Goal: Transaction & Acquisition: Purchase product/service

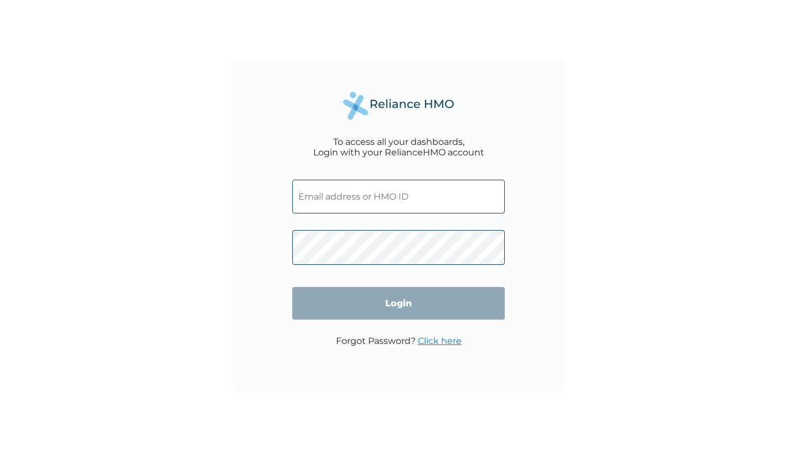
type input "[EMAIL_ADDRESS][DOMAIN_NAME]"
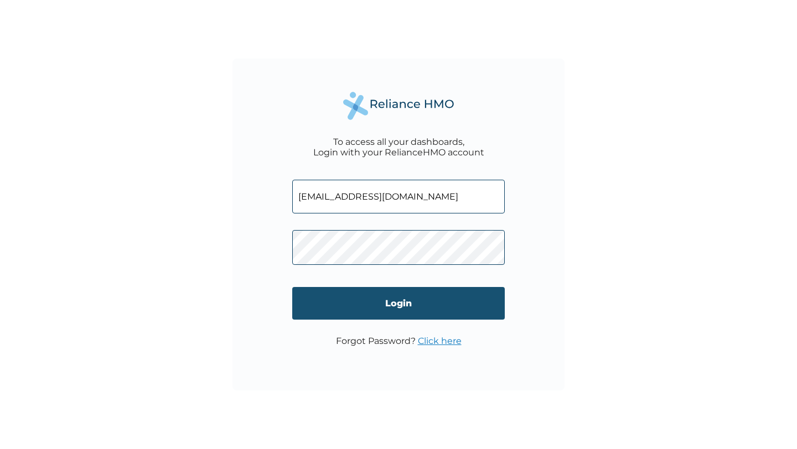
click at [338, 308] on input "Login" at bounding box center [398, 303] width 213 height 33
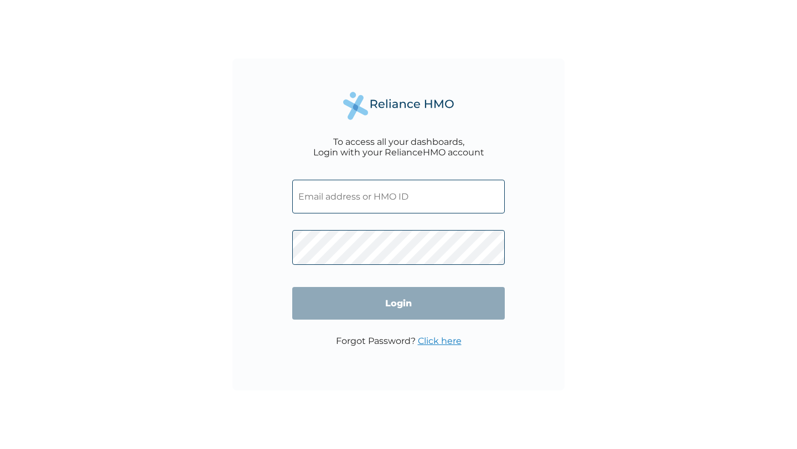
type input "o.ukueku@gmail.com"
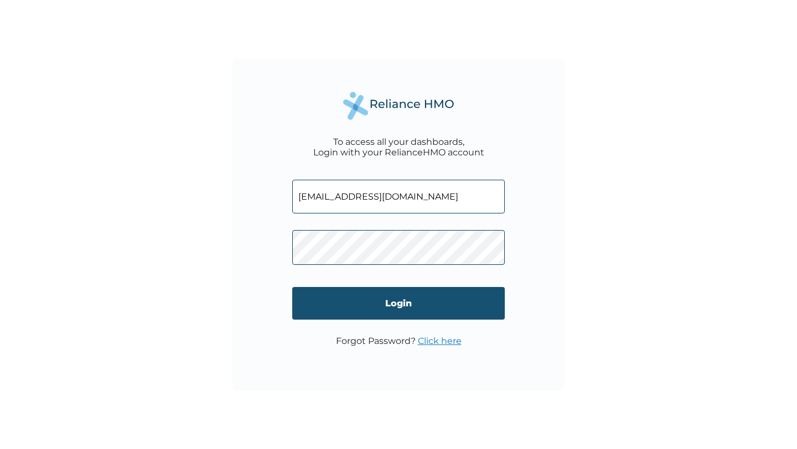
click at [379, 299] on input "Login" at bounding box center [398, 303] width 213 height 33
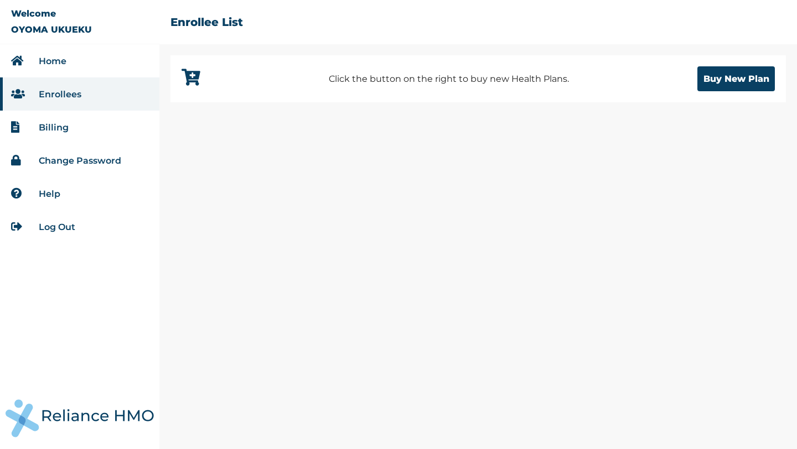
click at [61, 125] on link "Billing" at bounding box center [54, 127] width 30 height 11
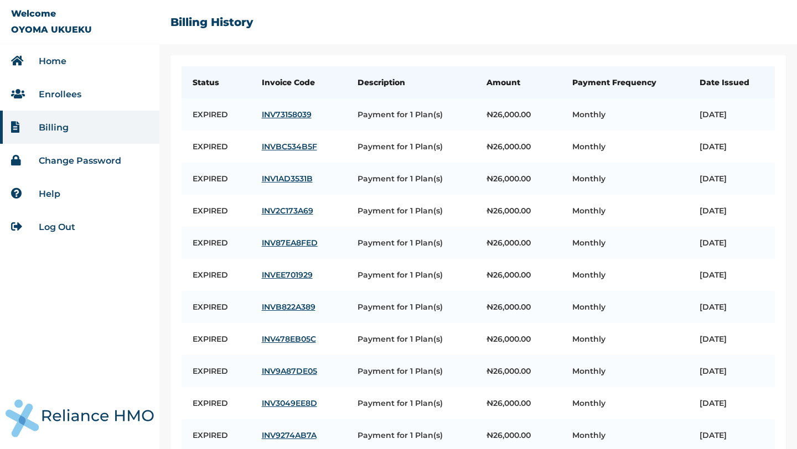
click at [54, 63] on link "Home" at bounding box center [53, 61] width 28 height 11
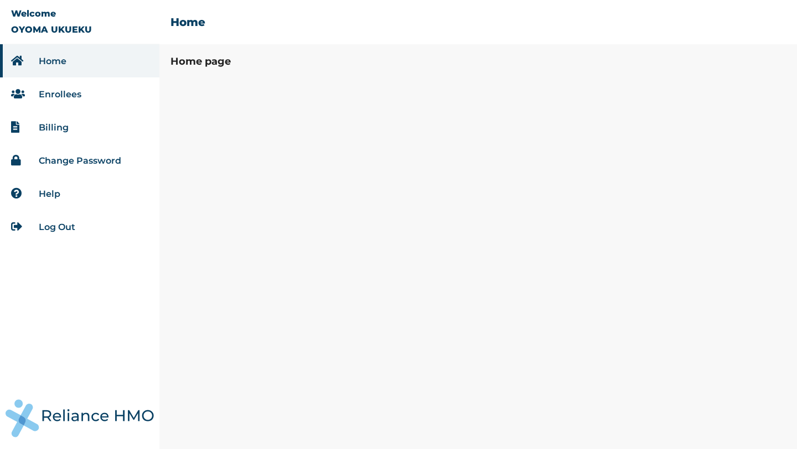
click at [68, 92] on link "Enrollees" at bounding box center [60, 94] width 43 height 11
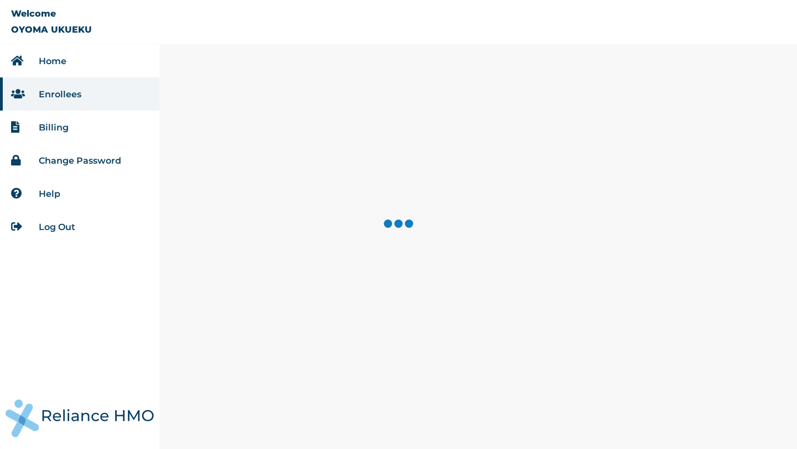
click at [81, 60] on li "Home" at bounding box center [79, 60] width 159 height 33
click at [51, 63] on link "Home" at bounding box center [53, 61] width 28 height 11
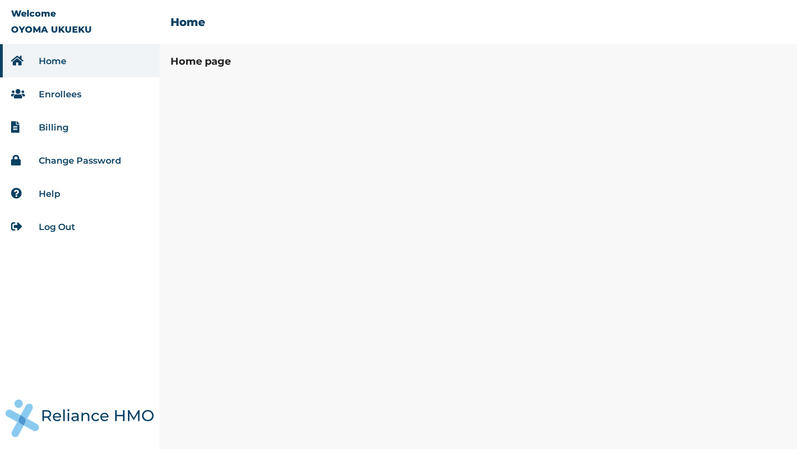
click at [51, 94] on link "Enrollees" at bounding box center [60, 94] width 43 height 11
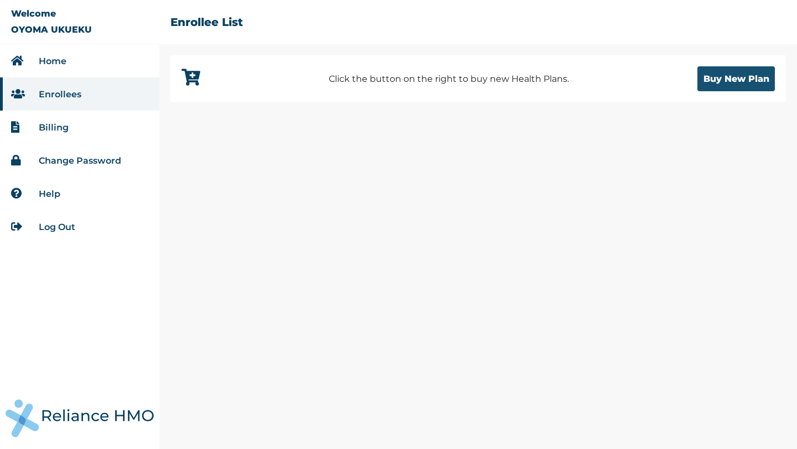
click at [717, 84] on button "Buy New Plan" at bounding box center [735, 78] width 77 height 25
click at [711, 80] on button "Buy New Plan" at bounding box center [735, 78] width 77 height 25
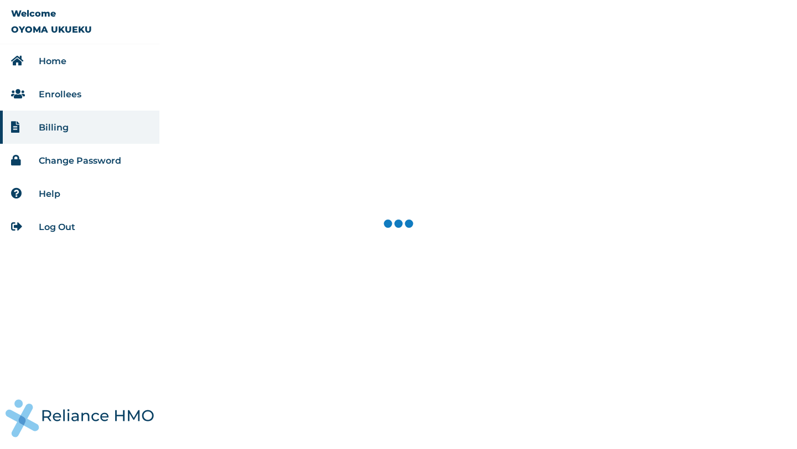
click at [52, 61] on link "Home" at bounding box center [53, 61] width 28 height 11
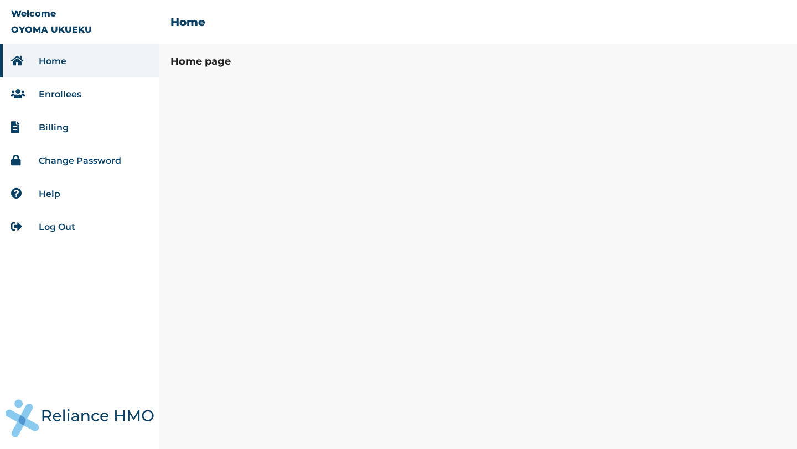
click at [82, 125] on li "Billing" at bounding box center [79, 127] width 159 height 33
click at [69, 96] on link "Enrollees" at bounding box center [60, 94] width 43 height 11
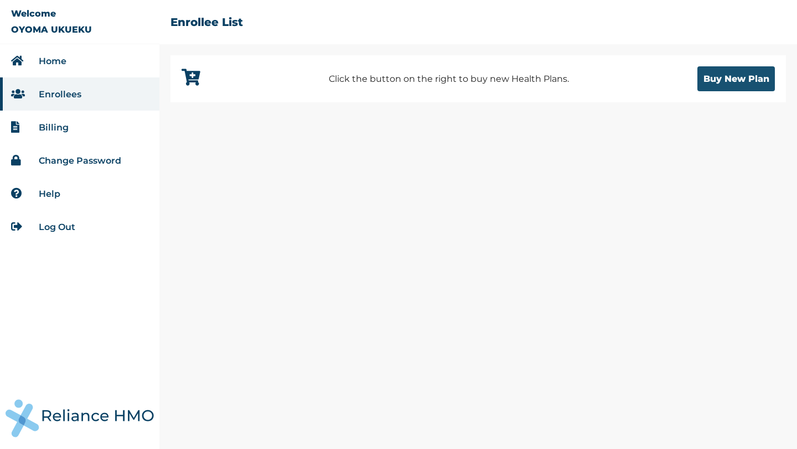
click at [736, 82] on button "Buy New Plan" at bounding box center [735, 78] width 77 height 25
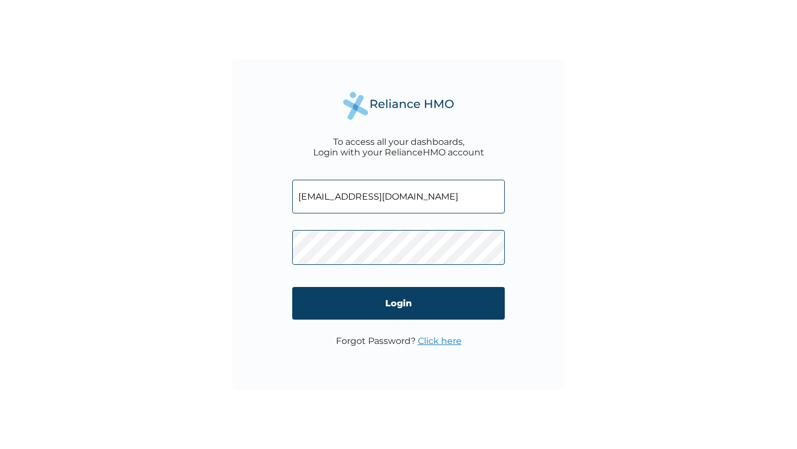
drag, startPoint x: 0, startPoint y: 0, endPoint x: 277, endPoint y: 193, distance: 338.0
click at [277, 193] on div "To access all your dashboards, Login with your RelianceHMO account [EMAIL_ADDRE…" at bounding box center [398, 225] width 332 height 332
type input "[EMAIL_ADDRESS][DOMAIN_NAME]"
click at [266, 251] on div "To access all your dashboards, Login with your RelianceHMO account [EMAIL_ADDRE…" at bounding box center [398, 225] width 332 height 332
click at [278, 420] on div "To access all your dashboards, Login with your RelianceHMO account [EMAIL_ADDRE…" at bounding box center [398, 224] width 797 height 449
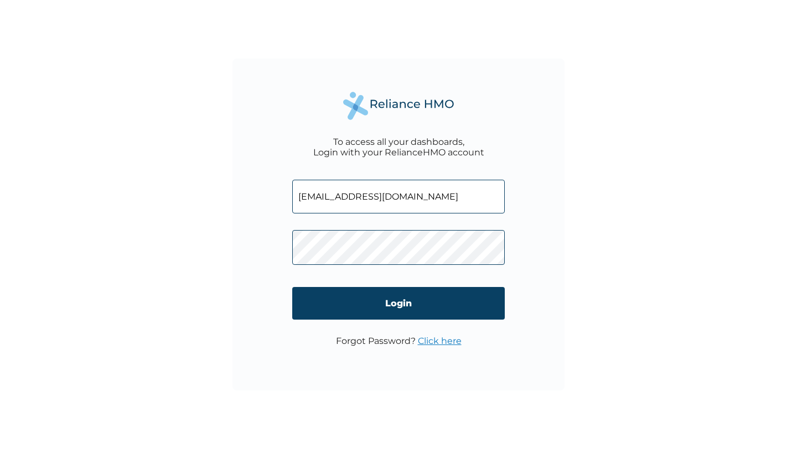
click at [271, 243] on div "To access all your dashboards, Login with your RelianceHMO account [EMAIL_ADDRE…" at bounding box center [398, 225] width 332 height 332
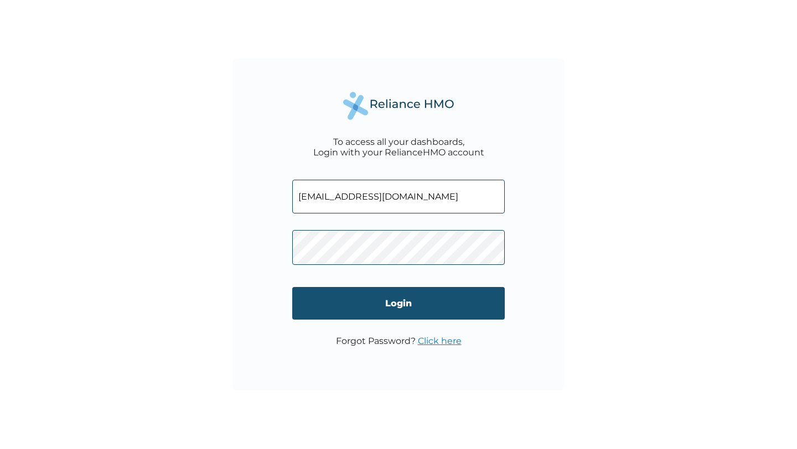
click at [320, 302] on input "Login" at bounding box center [398, 303] width 213 height 33
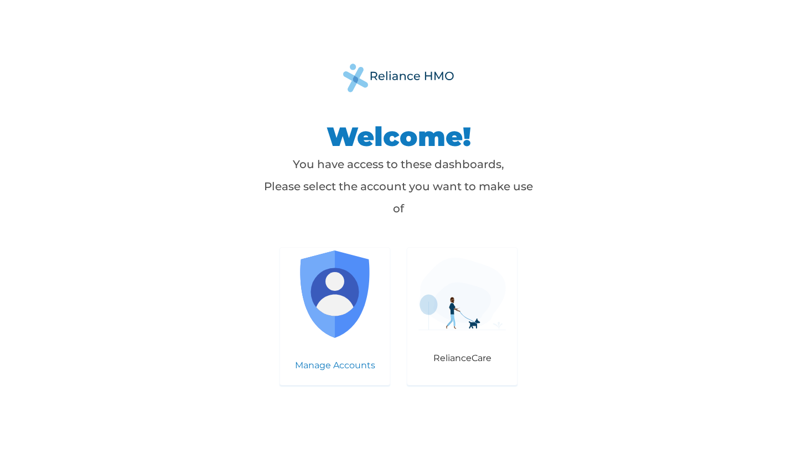
click at [321, 350] on div "Manage Accounts" at bounding box center [335, 316] width 111 height 138
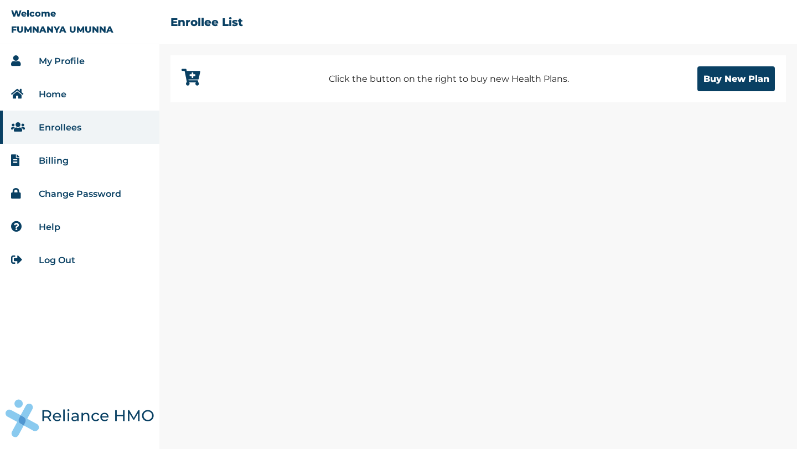
click at [61, 159] on link "Billing" at bounding box center [54, 161] width 30 height 11
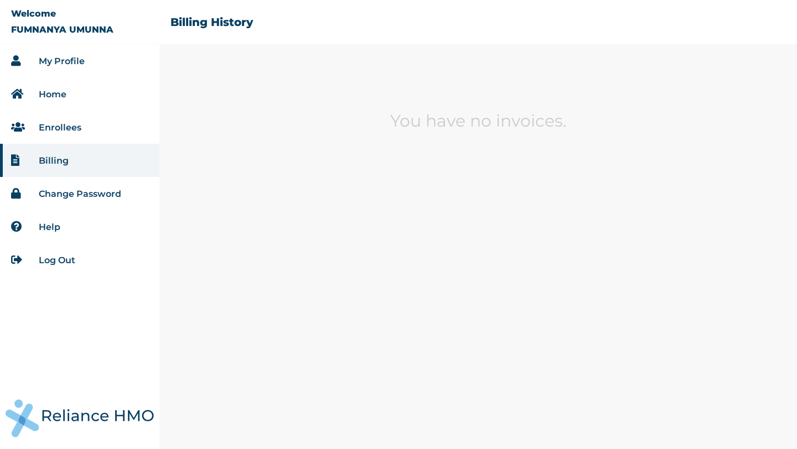
click at [60, 132] on link "Enrollees" at bounding box center [60, 127] width 43 height 11
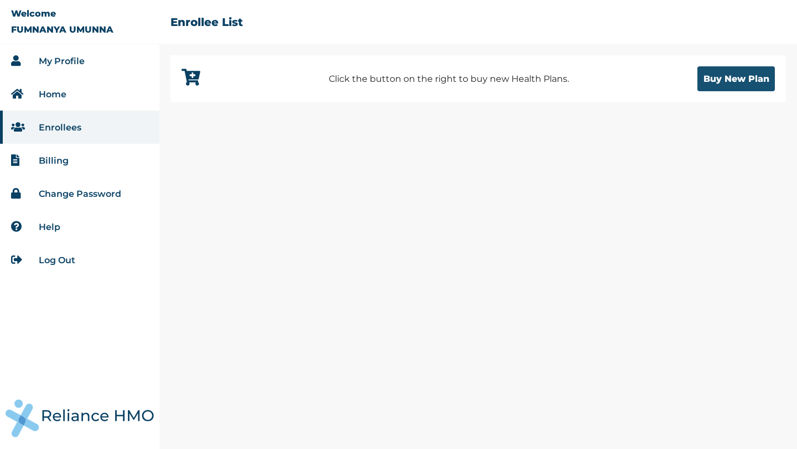
click at [722, 77] on button "Buy New Plan" at bounding box center [735, 78] width 77 height 25
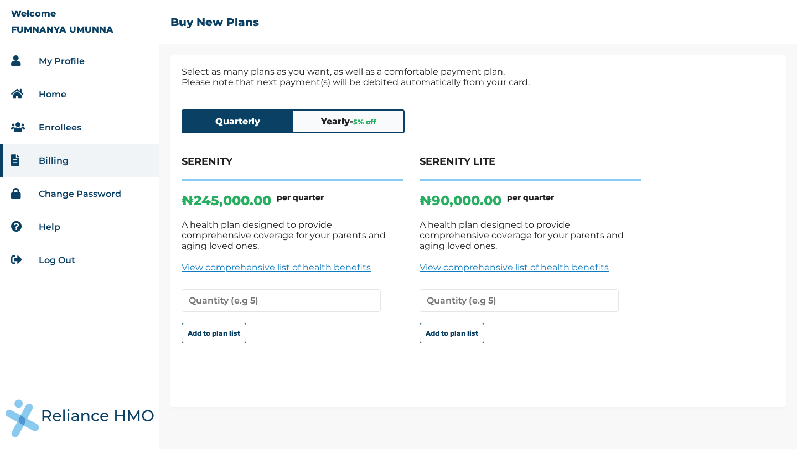
click at [496, 104] on div "Quarterly Yearly - 5 % off SERENITY ₦ 245,000.00 per quarter A health plan desi…" at bounding box center [478, 248] width 593 height 298
click at [218, 327] on button "Add to plan list" at bounding box center [214, 333] width 65 height 20
click at [270, 302] on input "number" at bounding box center [281, 300] width 199 height 23
click at [269, 290] on input "number" at bounding box center [281, 300] width 199 height 23
type input "1"
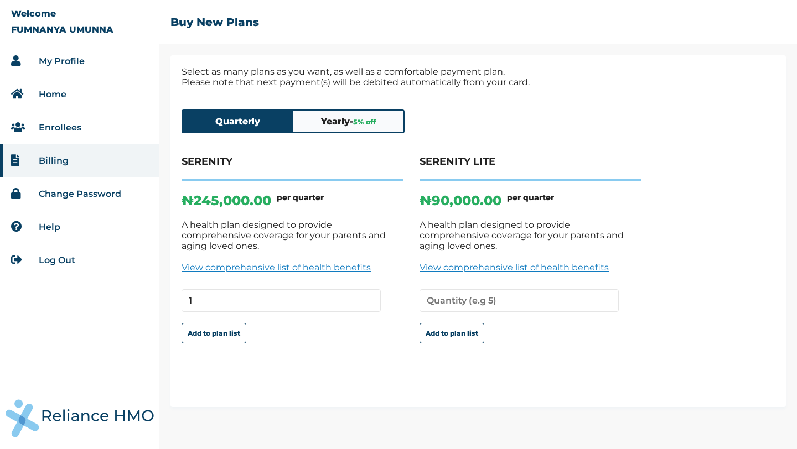
click at [290, 348] on div "SERENITY ₦ 245,000.00 per quarter A health plan designed to provide comprehensi…" at bounding box center [292, 260] width 221 height 208
click at [214, 324] on button "Add to plan list" at bounding box center [214, 333] width 65 height 20
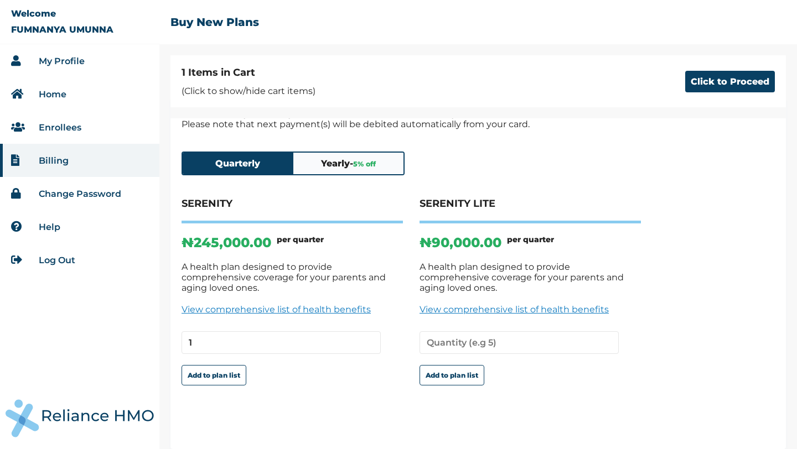
scroll to position [23, 0]
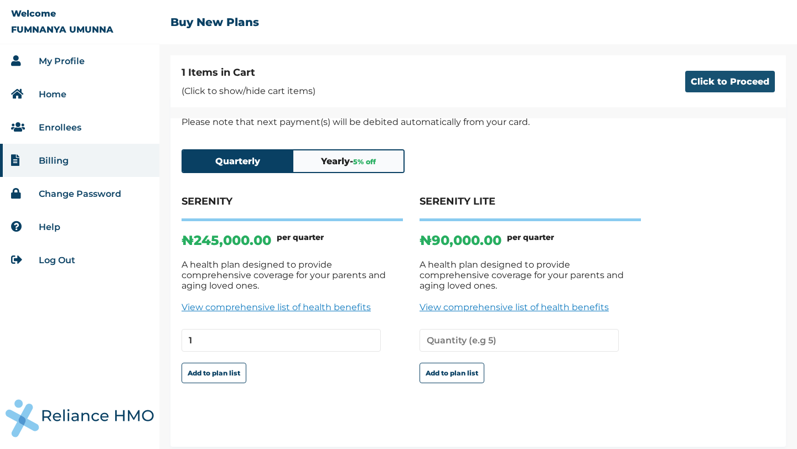
click at [730, 85] on button "Click to Proceed" at bounding box center [730, 82] width 90 height 22
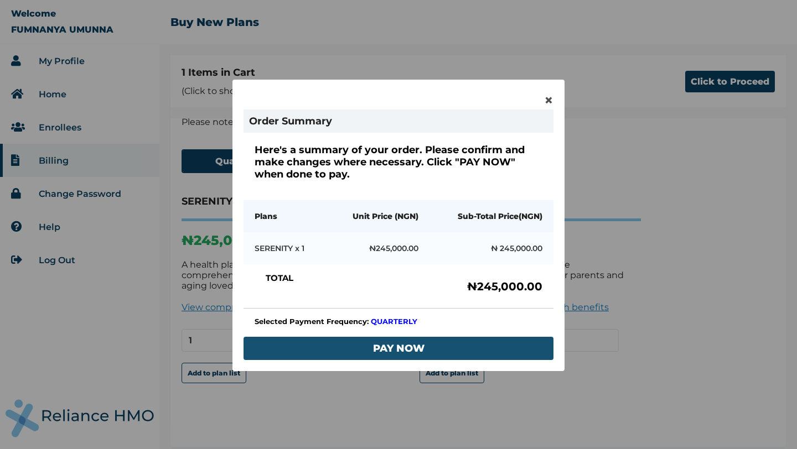
click at [384, 348] on button "PAY NOW" at bounding box center [399, 348] width 310 height 23
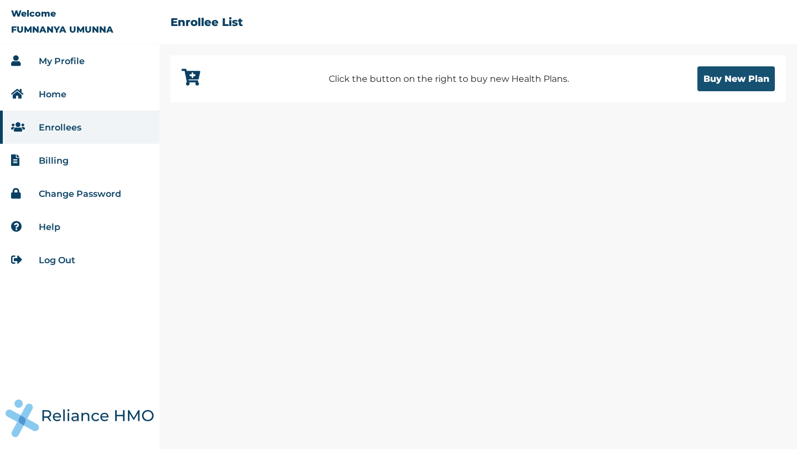
click at [722, 77] on button "Buy New Plan" at bounding box center [735, 78] width 77 height 25
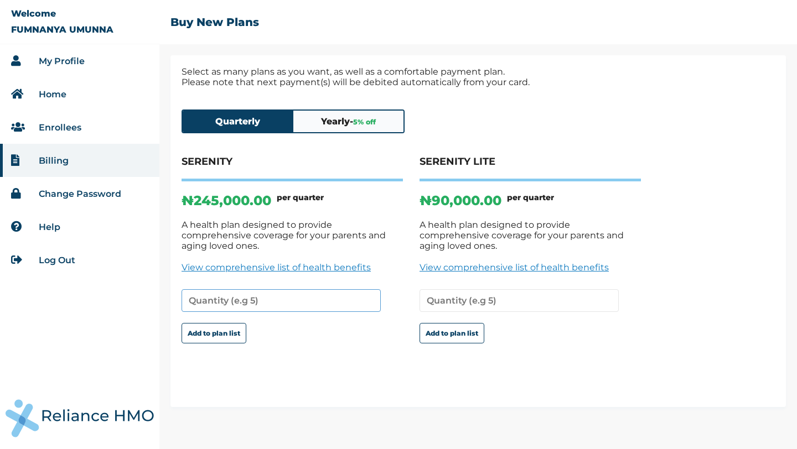
click at [214, 295] on input "number" at bounding box center [281, 300] width 199 height 23
type input "1"
click at [275, 335] on div "SERENITY ₦ 245,000.00 per quarter A health plan designed to provide comprehensi…" at bounding box center [292, 260] width 221 height 208
click at [261, 128] on button "Quarterly" at bounding box center [238, 122] width 111 height 22
click at [218, 329] on button "Add to plan list" at bounding box center [214, 333] width 65 height 20
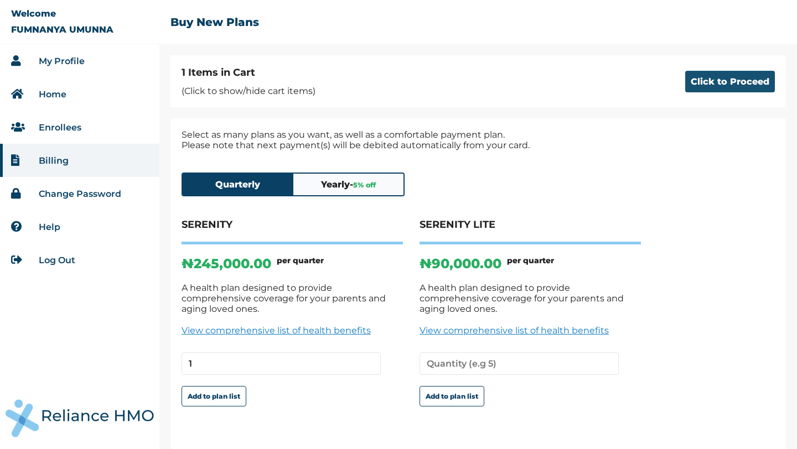
click at [706, 79] on button "Click to Proceed" at bounding box center [730, 82] width 90 height 22
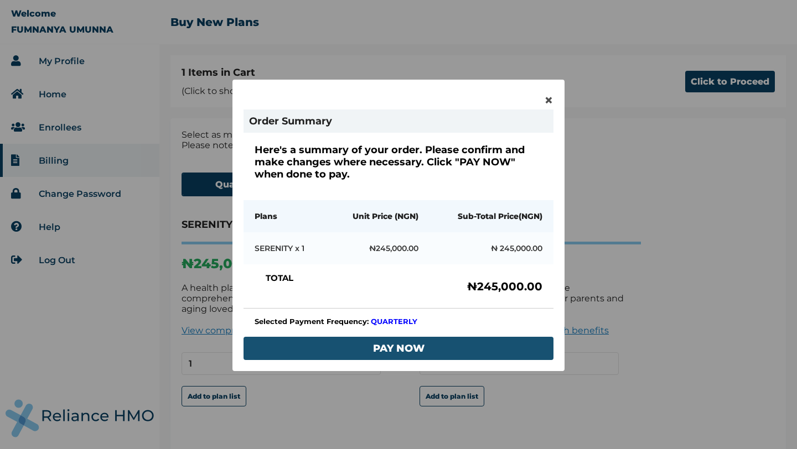
click at [421, 353] on button "PAY NOW" at bounding box center [399, 348] width 310 height 23
